Goal: Task Accomplishment & Management: Manage account settings

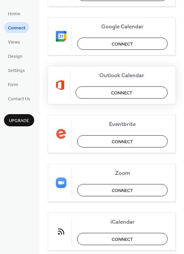
scroll to position [138, 0]
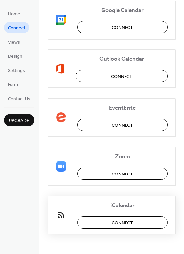
click at [102, 226] on button "Connect" at bounding box center [122, 222] width 91 height 12
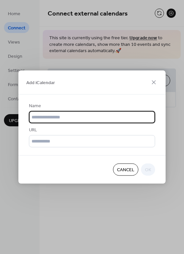
scroll to position [0, 0]
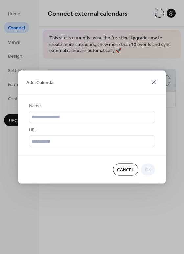
click at [154, 82] on icon at bounding box center [154, 82] width 4 height 4
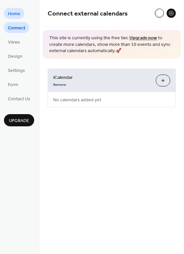
click at [15, 12] on span "Home" at bounding box center [14, 14] width 13 height 7
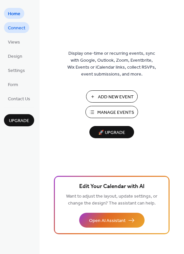
click at [18, 27] on span "Connect" at bounding box center [16, 28] width 17 height 7
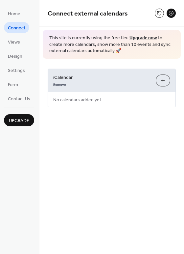
click at [171, 13] on button at bounding box center [171, 13] width 9 height 9
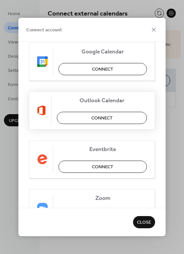
scroll to position [65, 0]
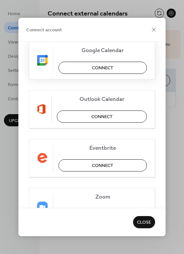
click at [114, 67] on button "Connect" at bounding box center [103, 68] width 89 height 12
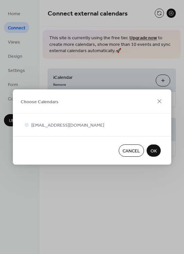
click at [157, 152] on button "OK" at bounding box center [154, 150] width 14 height 12
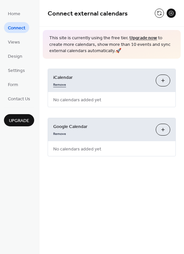
click at [62, 84] on link "Remove" at bounding box center [59, 83] width 13 height 7
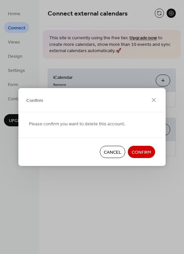
click at [137, 146] on button "Confirm" at bounding box center [141, 152] width 27 height 12
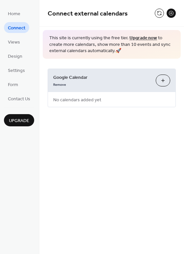
click at [163, 81] on button "Choose Calendars" at bounding box center [163, 80] width 14 height 12
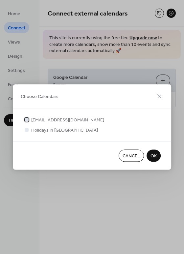
click at [27, 120] on div at bounding box center [27, 119] width 4 height 4
click at [149, 154] on button "OK" at bounding box center [154, 156] width 14 height 12
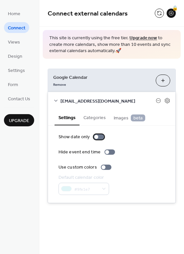
click at [96, 136] on div at bounding box center [97, 137] width 4 height 4
click at [101, 137] on div at bounding box center [102, 137] width 4 height 4
click at [95, 117] on button "Categories" at bounding box center [95, 116] width 30 height 15
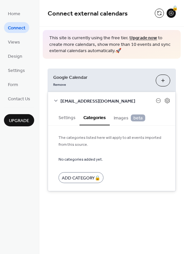
click at [122, 119] on span "Images beta" at bounding box center [130, 117] width 32 height 7
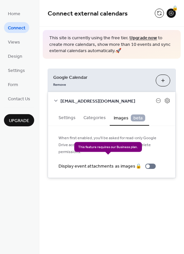
click at [146, 163] on div "Display event attachments as images 🔒" at bounding box center [109, 166] width 100 height 7
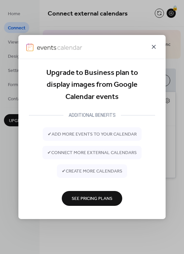
click at [155, 47] on icon at bounding box center [154, 47] width 8 height 8
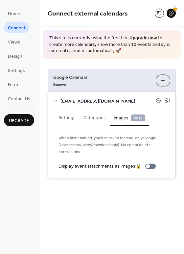
click at [92, 118] on button "Categories" at bounding box center [95, 116] width 30 height 15
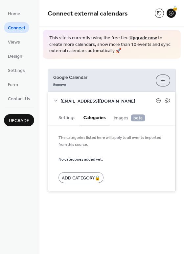
click at [65, 121] on button "Settings" at bounding box center [67, 116] width 25 height 15
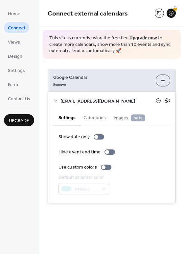
click at [170, 99] on icon at bounding box center [168, 100] width 6 height 6
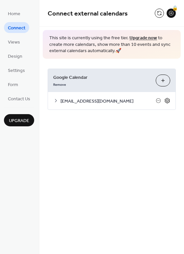
click at [169, 100] on icon at bounding box center [168, 100] width 6 height 6
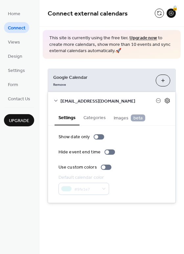
click at [169, 100] on icon at bounding box center [168, 100] width 6 height 6
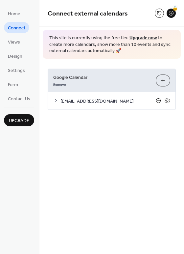
click at [160, 99] on icon at bounding box center [158, 100] width 5 height 5
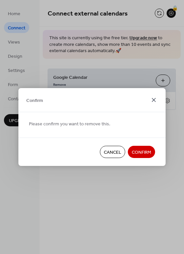
click at [152, 100] on icon at bounding box center [154, 100] width 8 height 8
